Goal: Navigation & Orientation: Find specific page/section

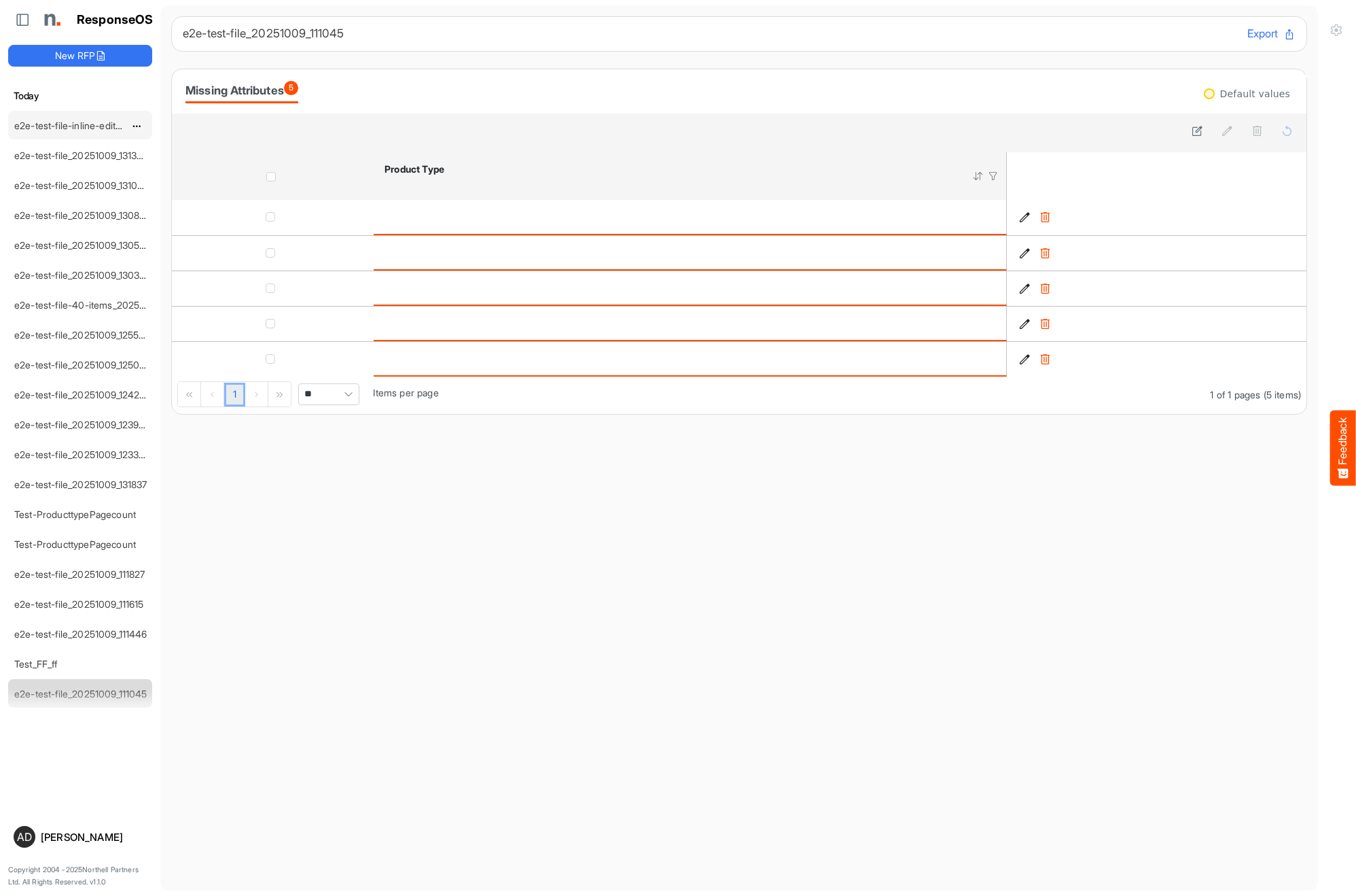
click at [77, 132] on div "e2e-test-file-inline-edit_20251009_131728" at bounding box center [69, 124] width 121 height 27
click at [78, 121] on link "e2e-test-file-inline-edit_20251009_131728" at bounding box center [105, 125] width 181 height 11
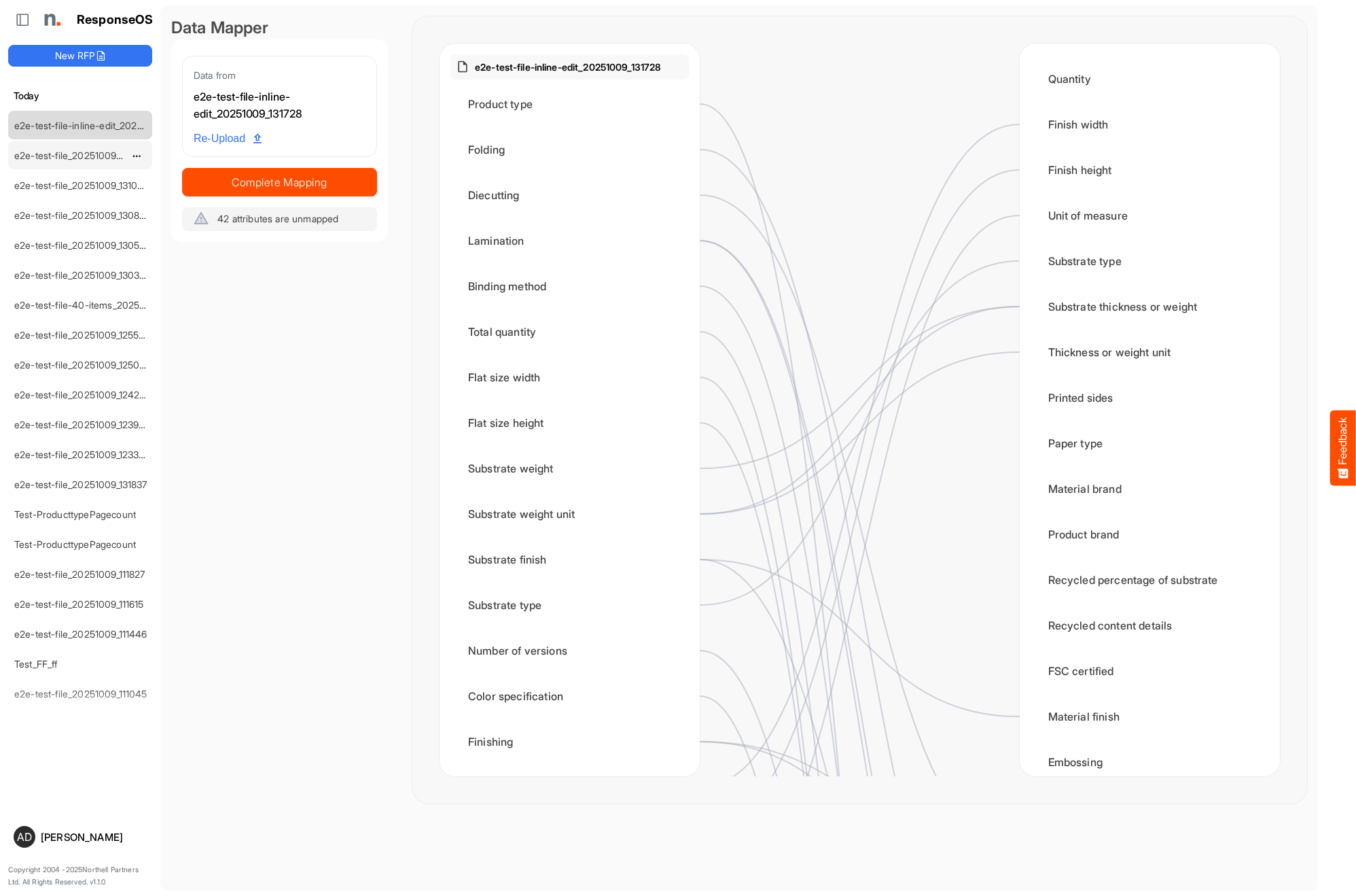
click at [75, 154] on link "e2e-test-file_20251009_131320" at bounding box center [81, 155] width 134 height 11
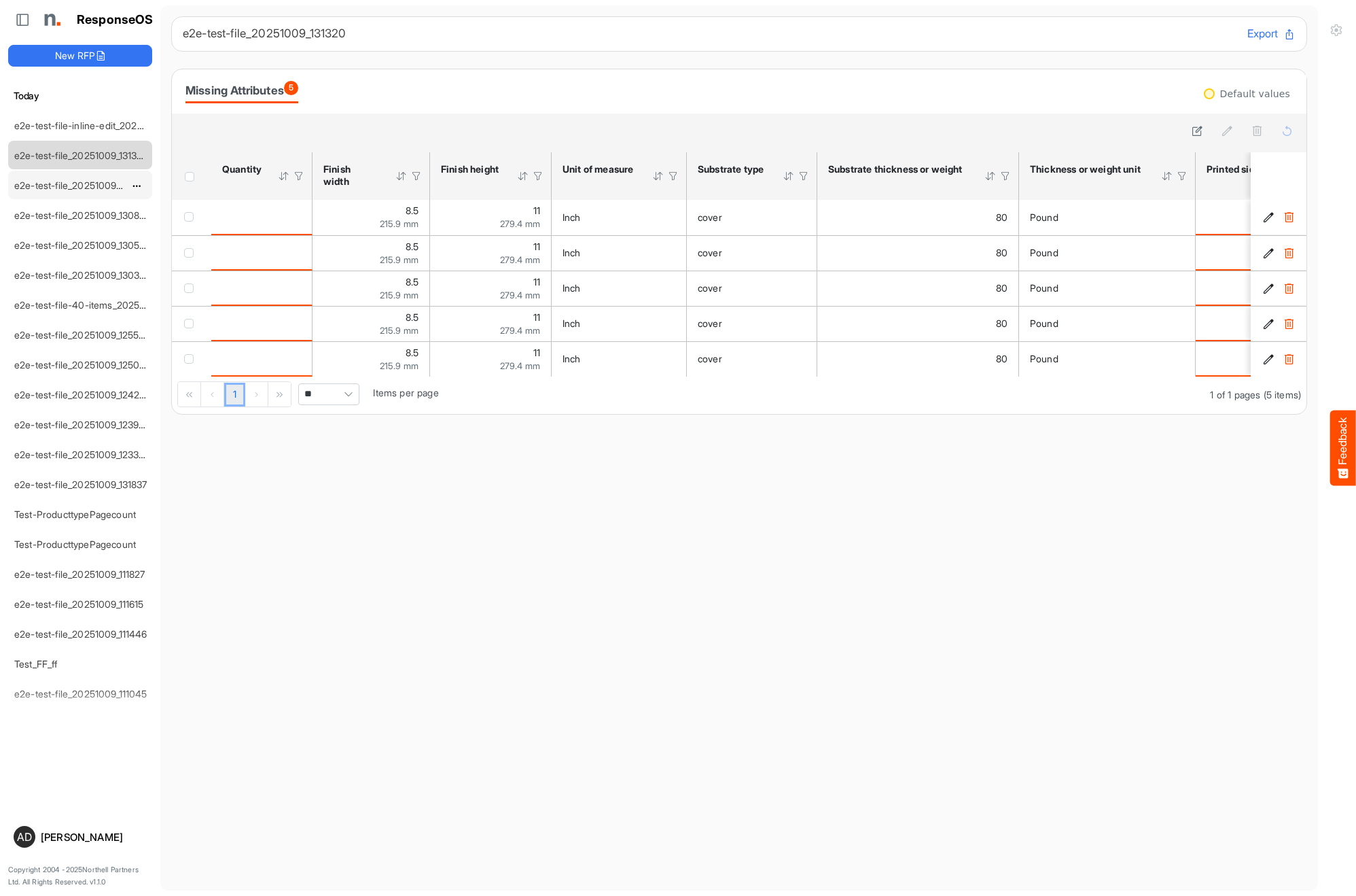
click at [71, 188] on link "e2e-test-file_20251009_131030" at bounding box center [81, 185] width 135 height 11
click at [73, 209] on link "e2e-test-file_20251009_130809" at bounding box center [82, 215] width 137 height 11
click at [75, 229] on div "e2e-test-file_20251009_130809" at bounding box center [80, 215] width 144 height 29
click at [75, 241] on link "e2e-test-file_20251009_130549" at bounding box center [82, 245] width 137 height 11
click at [74, 272] on link "e2e-test-file_20251009_130300" at bounding box center [83, 274] width 138 height 11
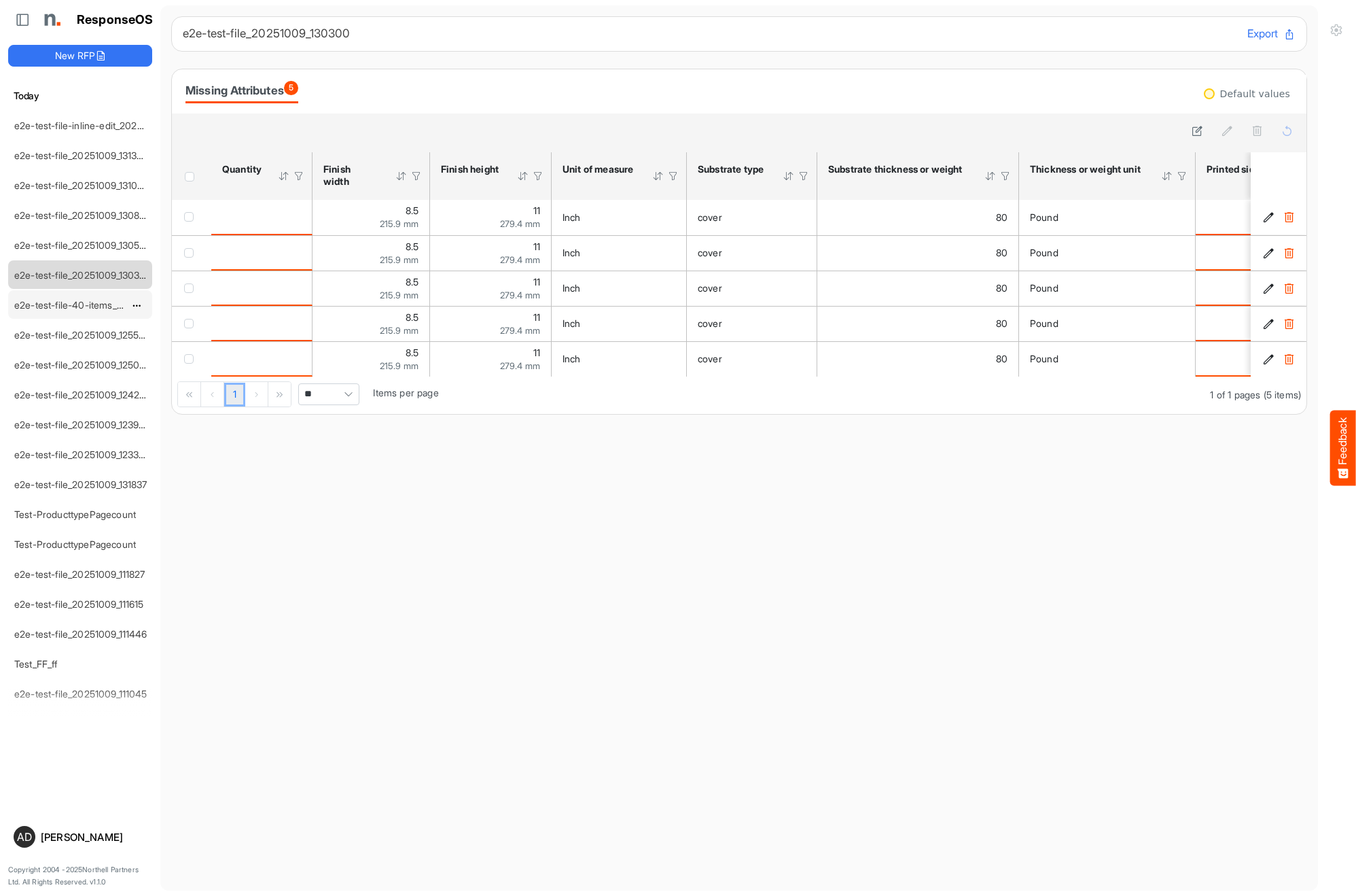
click at [74, 304] on link "e2e-test-file-40-items_20251009_130016" at bounding box center [104, 304] width 179 height 11
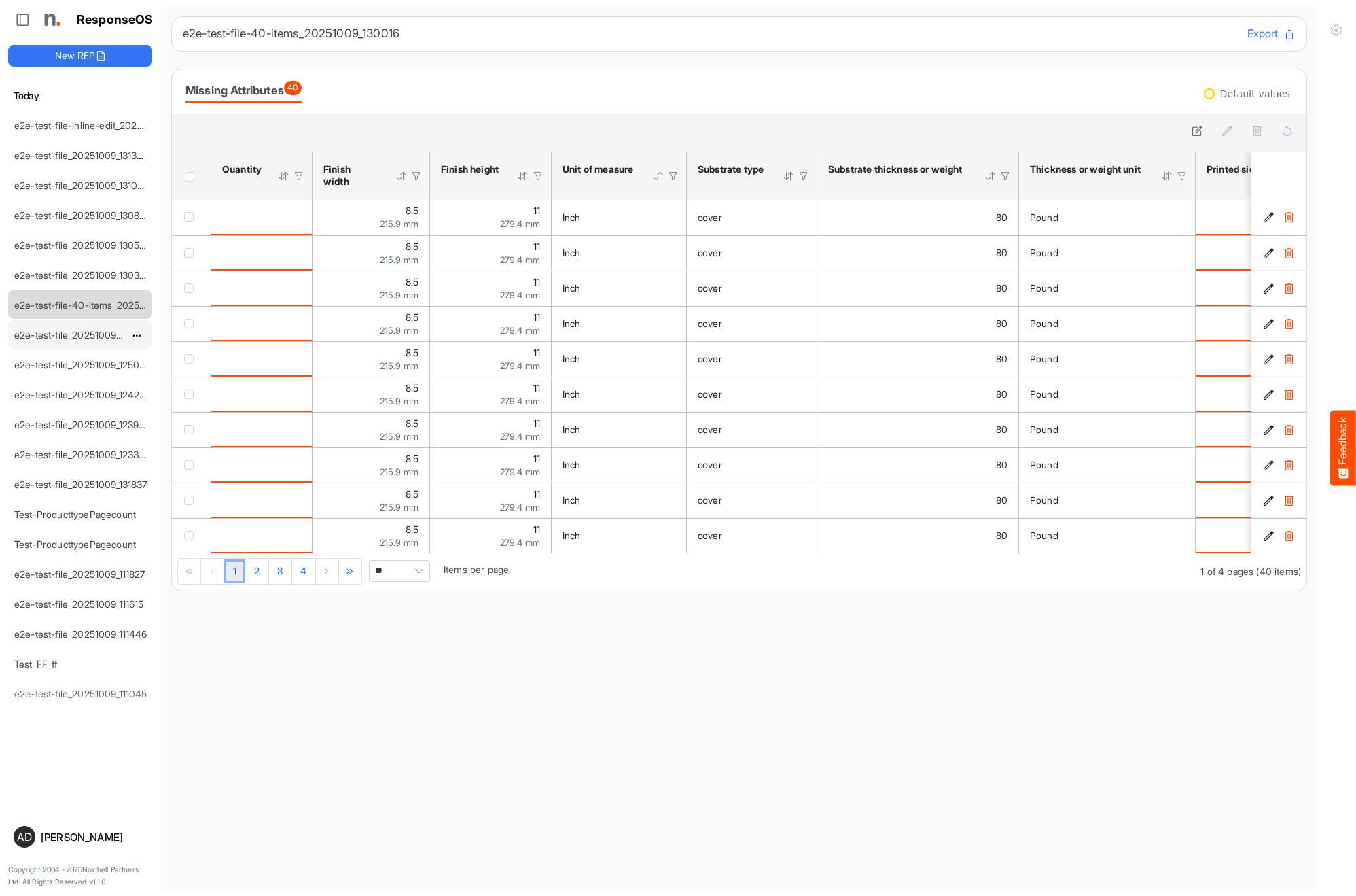
click at [77, 331] on link "e2e-test-file_20251009_125513" at bounding box center [80, 334] width 133 height 11
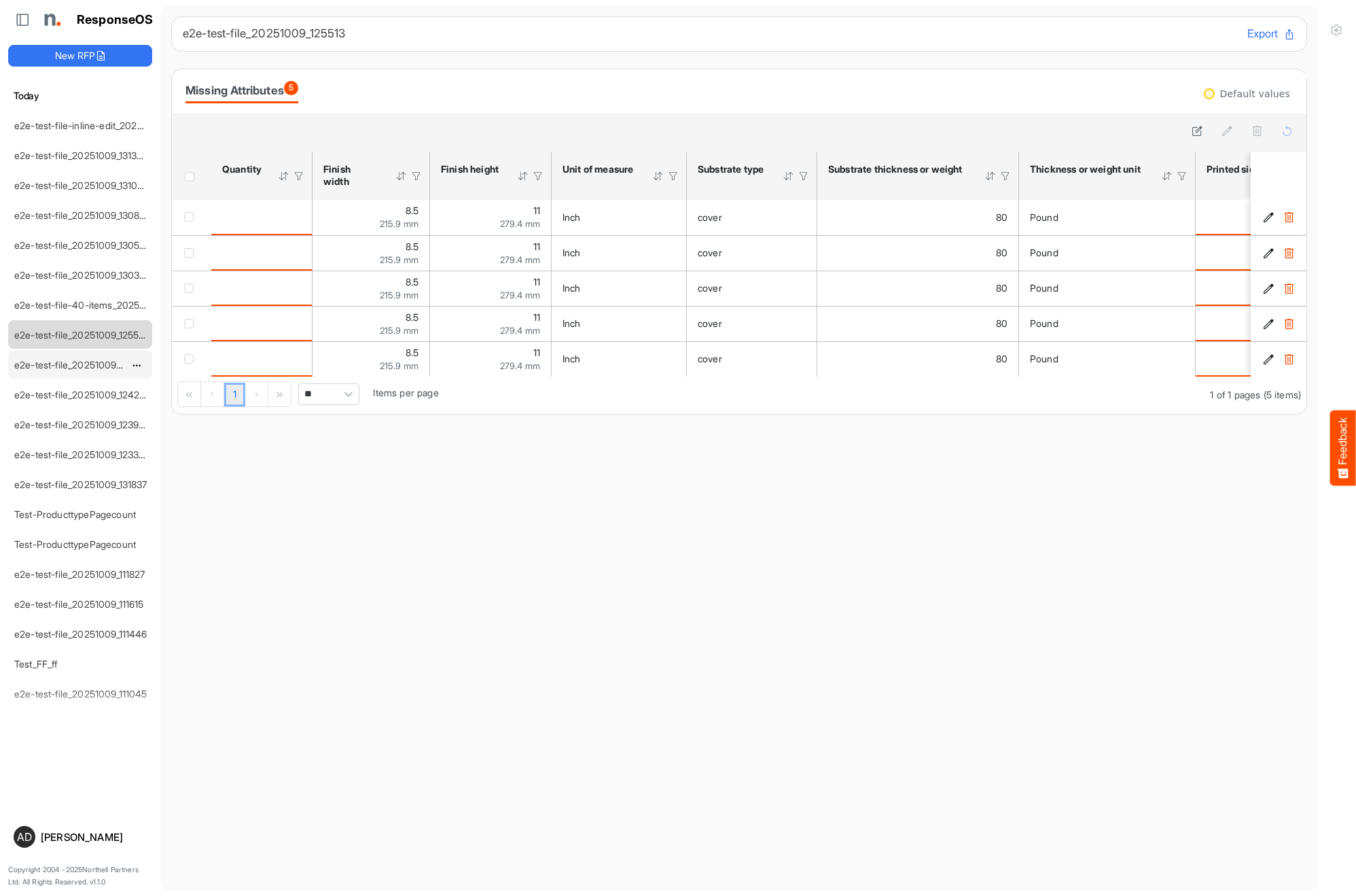
click at [84, 359] on link "e2e-test-file_20251009_125000" at bounding box center [83, 364] width 138 height 11
click at [78, 382] on div "e2e-test-file_20251009_124216" at bounding box center [69, 394] width 121 height 27
click at [78, 390] on link "e2e-test-file_20251009_124216" at bounding box center [81, 395] width 134 height 11
